Goal: Transaction & Acquisition: Purchase product/service

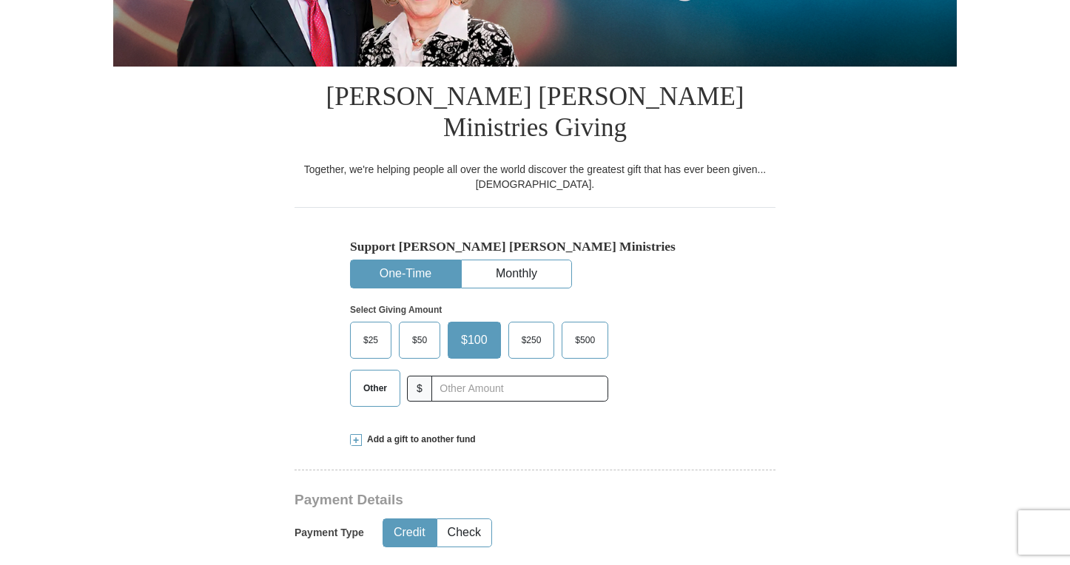
scroll to position [306, 0]
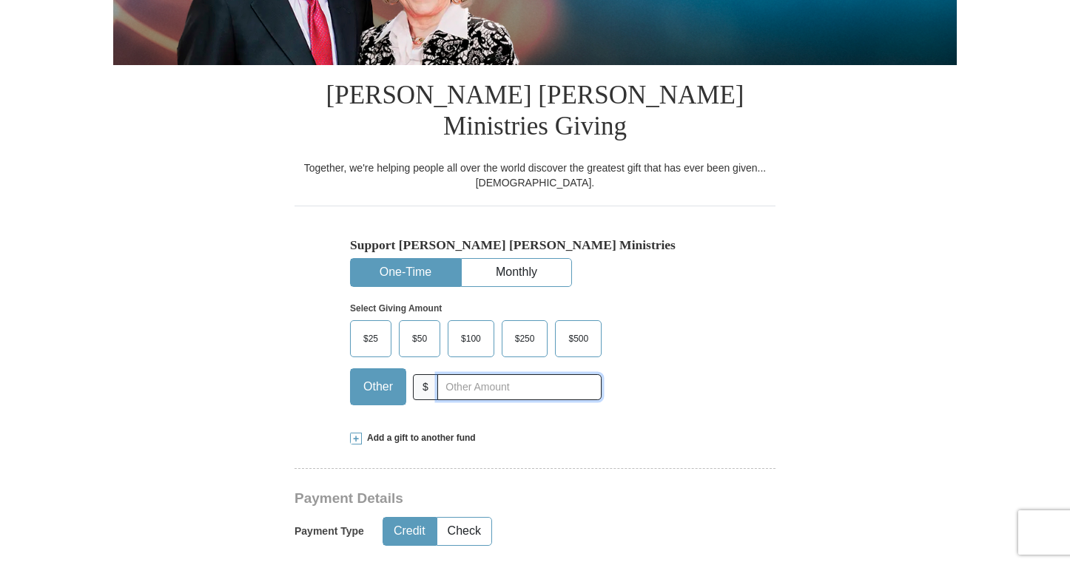
click at [449, 375] on input "text" at bounding box center [519, 388] width 164 height 26
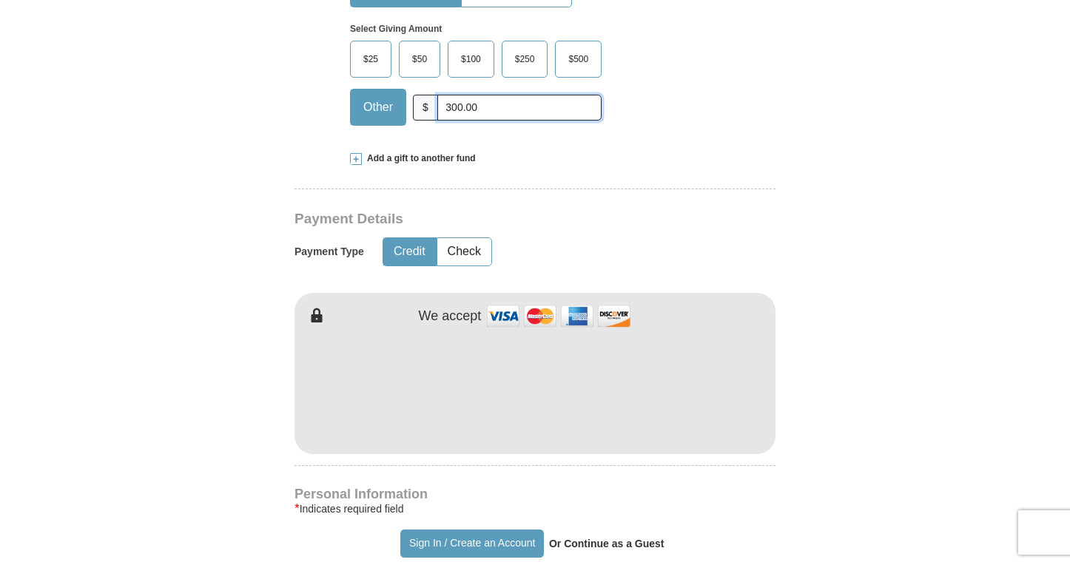
scroll to position [602, 0]
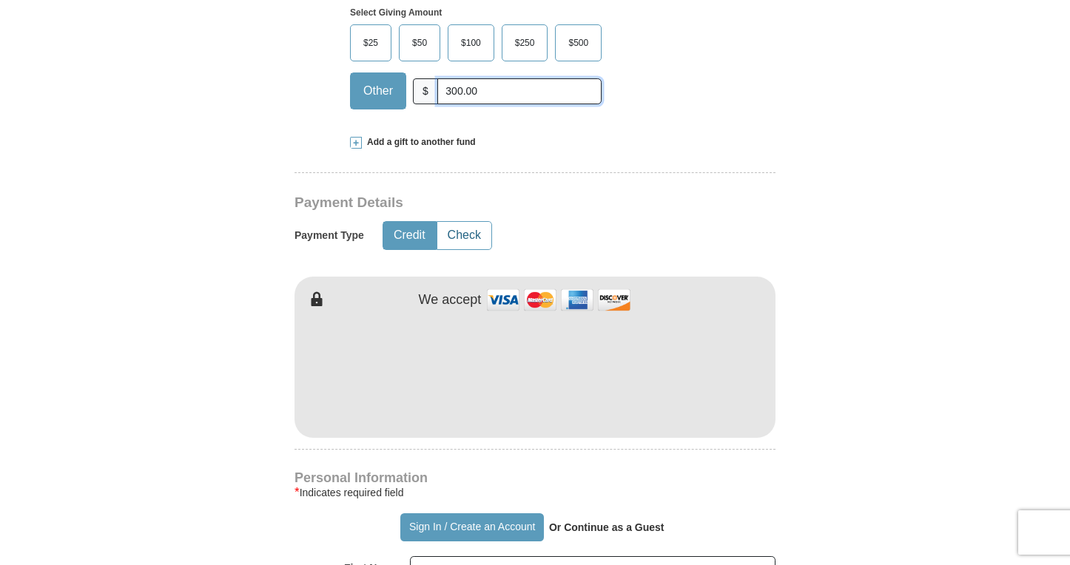
type input "300.00"
click at [460, 222] on button "Check" at bounding box center [464, 235] width 54 height 27
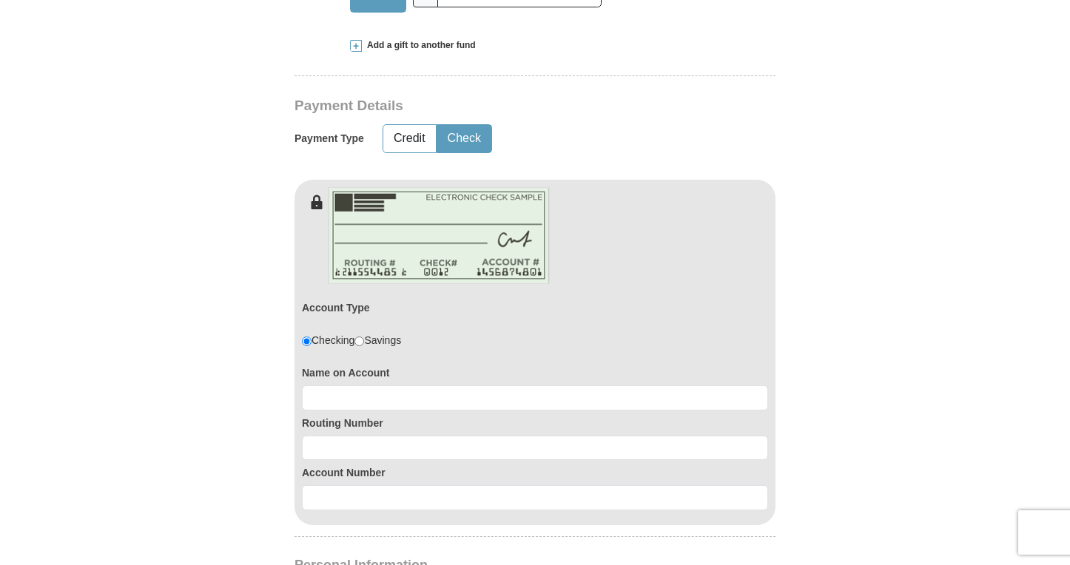
scroll to position [703, 0]
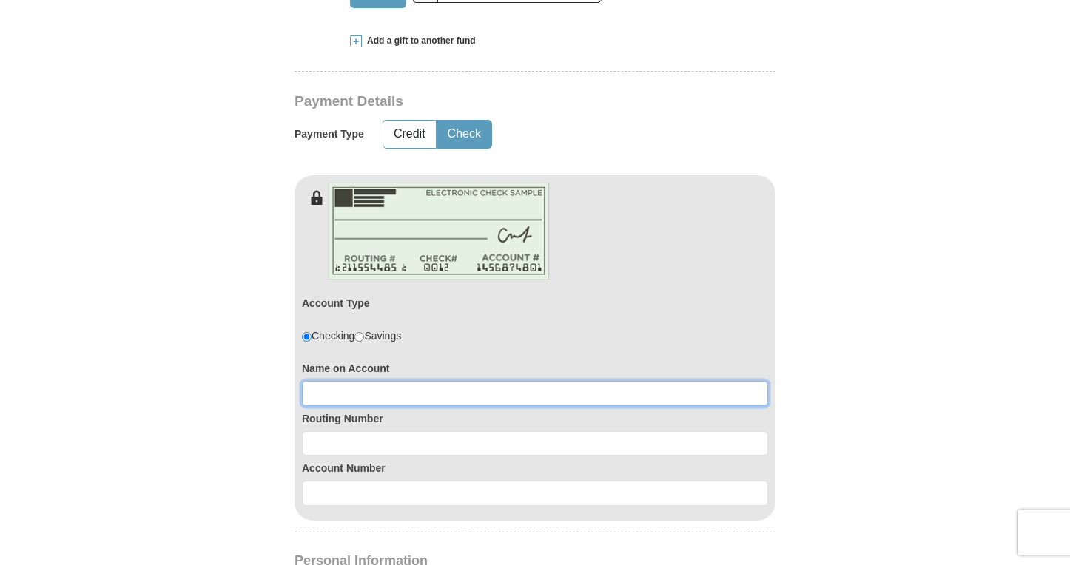
click at [322, 381] on input at bounding box center [535, 393] width 466 height 25
type input "[DEMOGRAPHIC_DATA]"
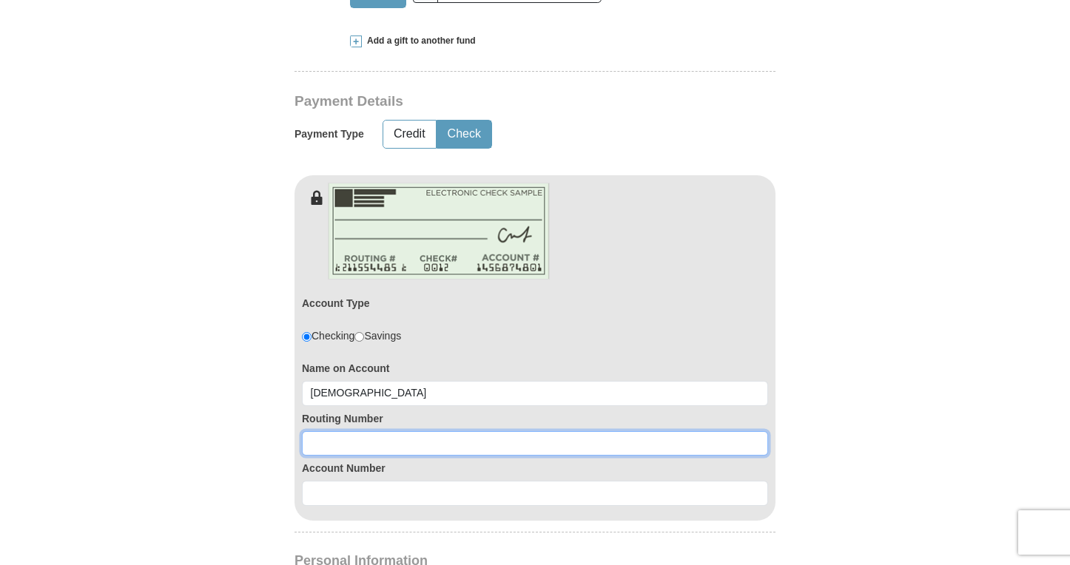
click at [314, 432] on input at bounding box center [535, 444] width 466 height 25
type input "071923909"
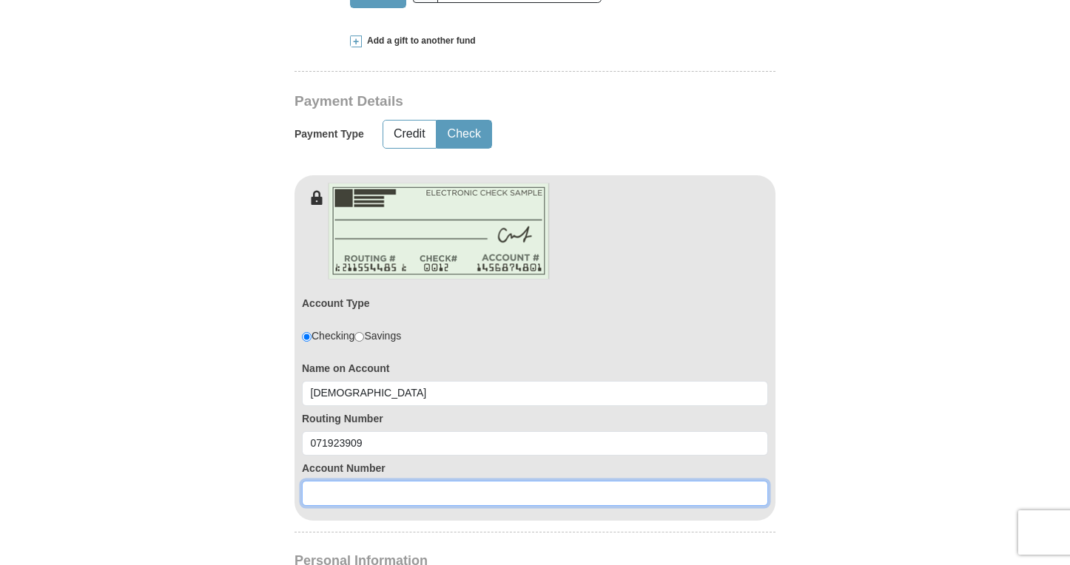
click at [312, 481] on input at bounding box center [535, 493] width 466 height 25
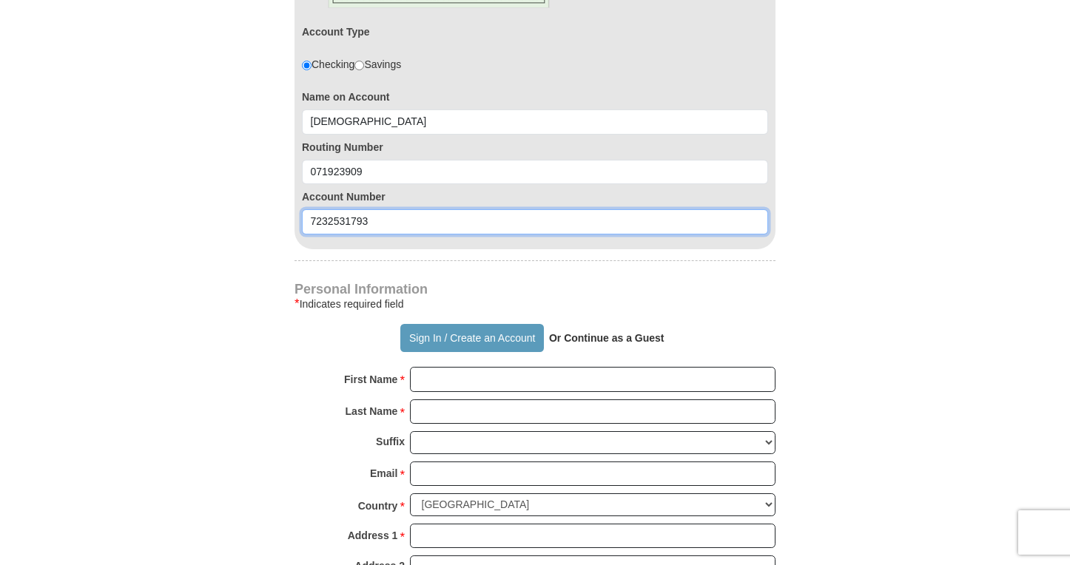
scroll to position [978, 0]
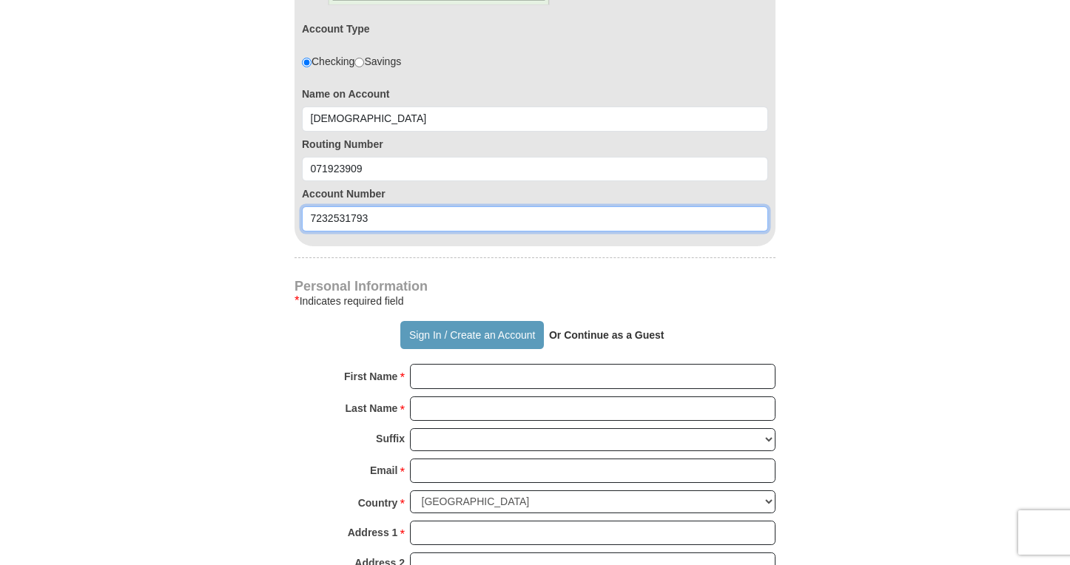
type input "7232531793"
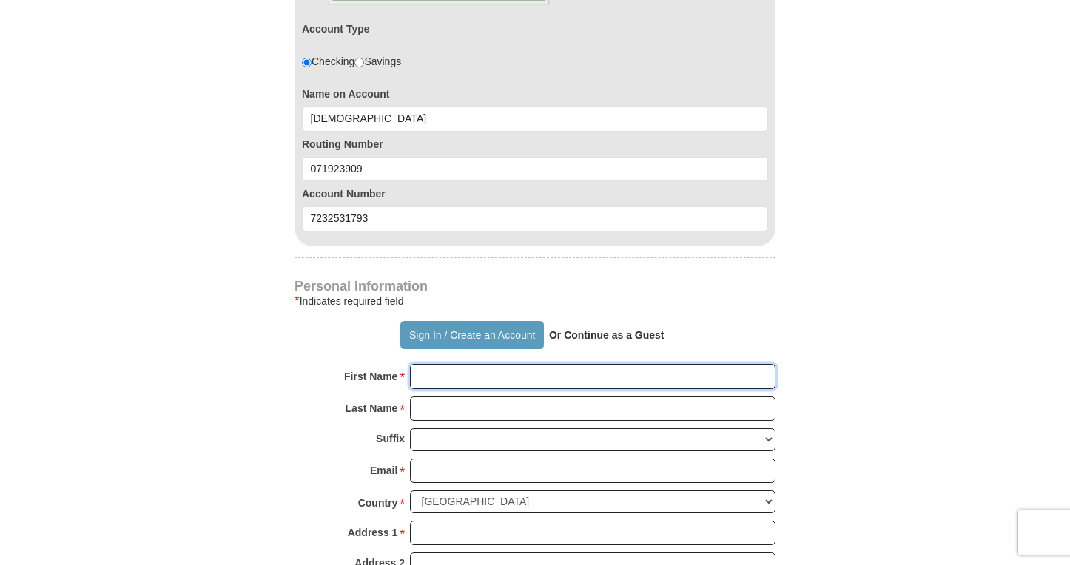
click at [417, 364] on input "First Name *" at bounding box center [593, 376] width 366 height 25
type input "Maranatha"
type input "[DEMOGRAPHIC_DATA]"
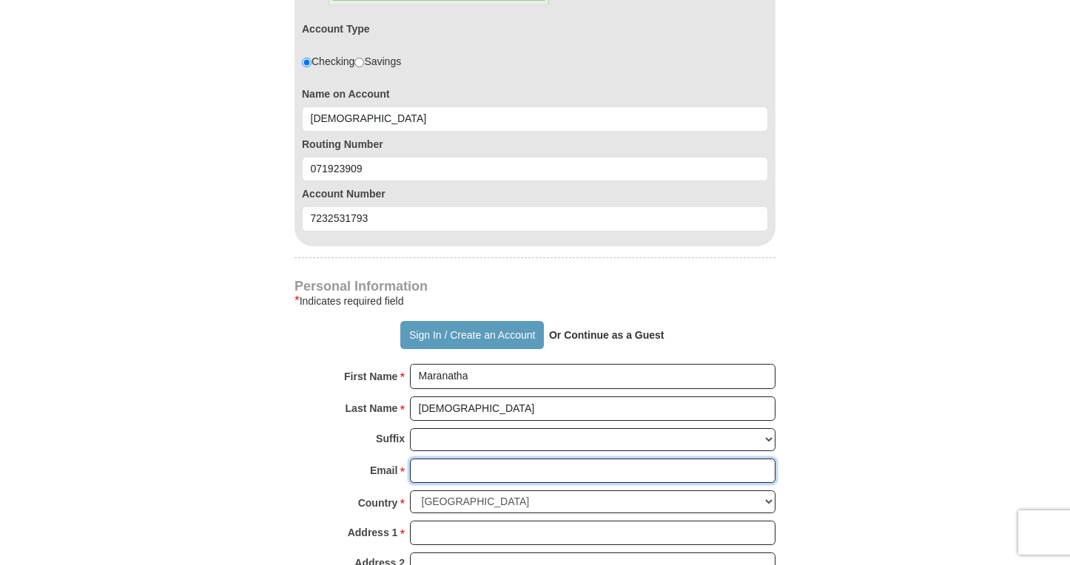
type input "[EMAIL_ADDRESS][DOMAIN_NAME]"
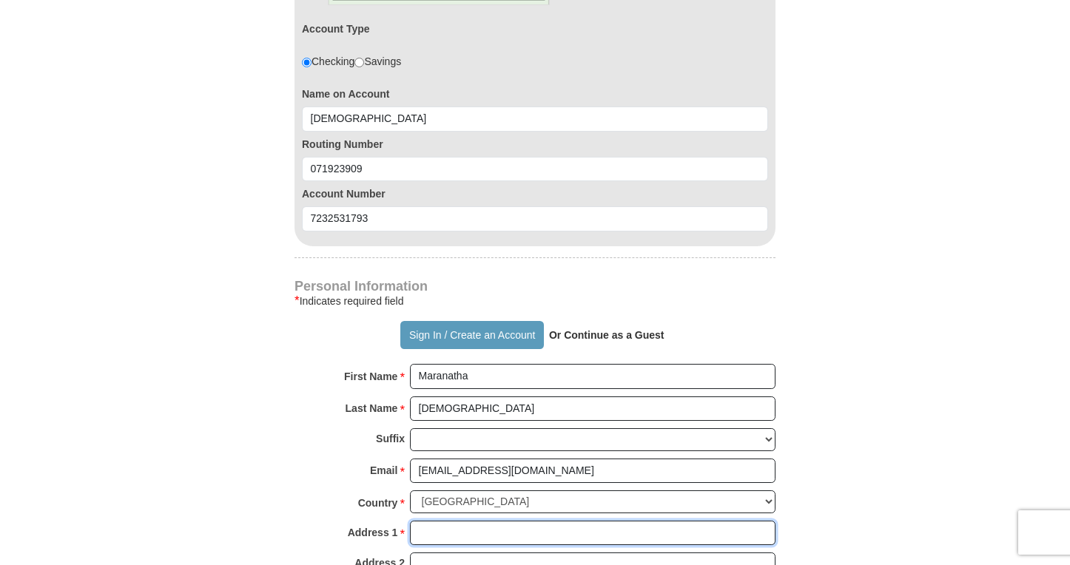
type input "6841 S. State"
type input "[GEOGRAPHIC_DATA]"
select select "IL"
type input "60637"
type input "7732364755"
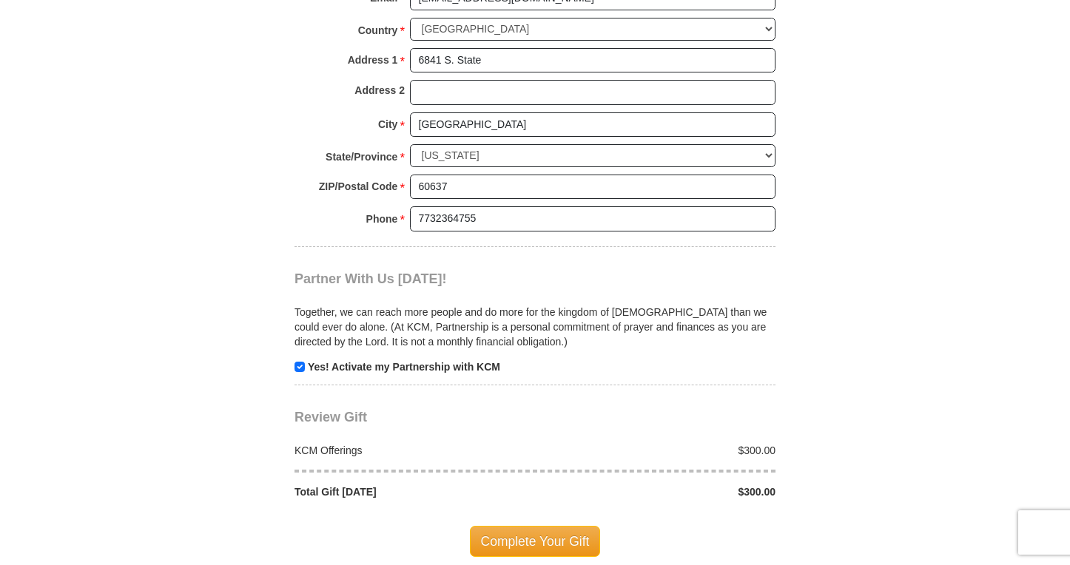
scroll to position [1473, 0]
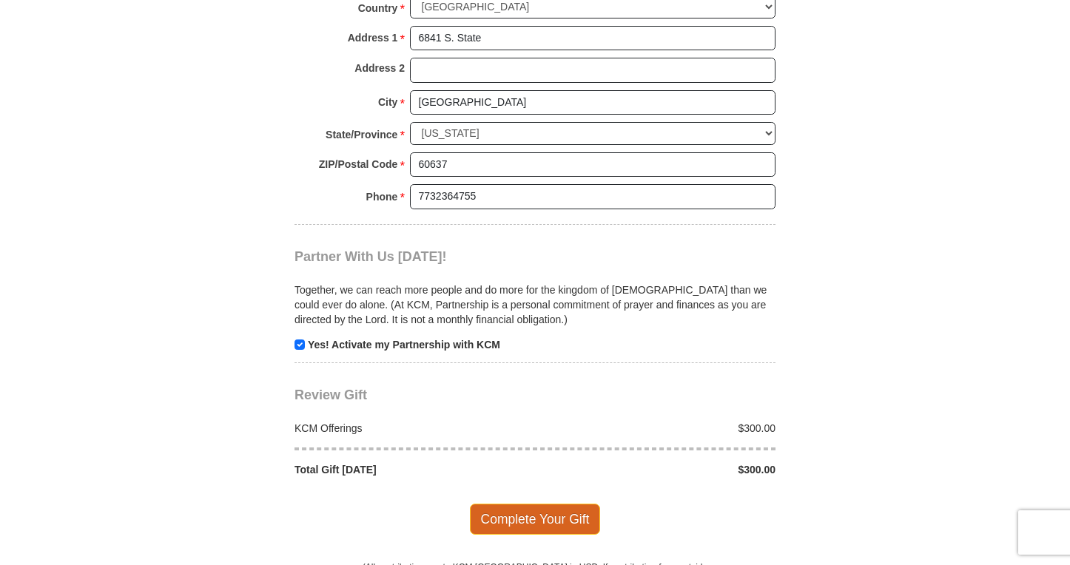
click at [530, 504] on span "Complete Your Gift" at bounding box center [535, 519] width 131 height 31
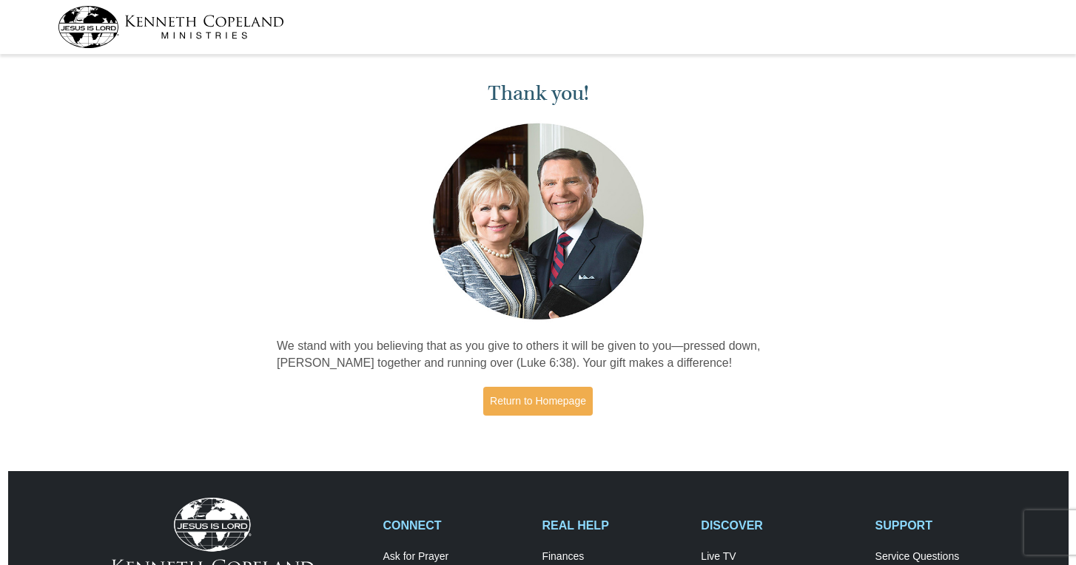
click at [219, 146] on div "Thank you! We stand with you believing that as you give to others it will be gi…" at bounding box center [538, 250] width 1076 height 383
